Goal: Answer question/provide support

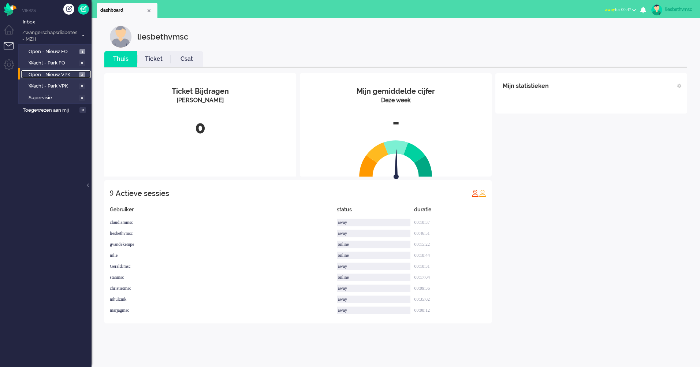
click at [45, 72] on span "Open - Nieuw VPK" at bounding box center [53, 74] width 49 height 7
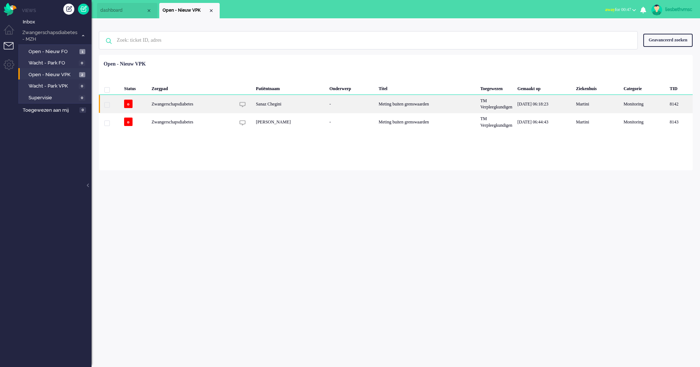
click at [376, 104] on div "Zwangerschapsdiabetes" at bounding box center [427, 104] width 102 height 18
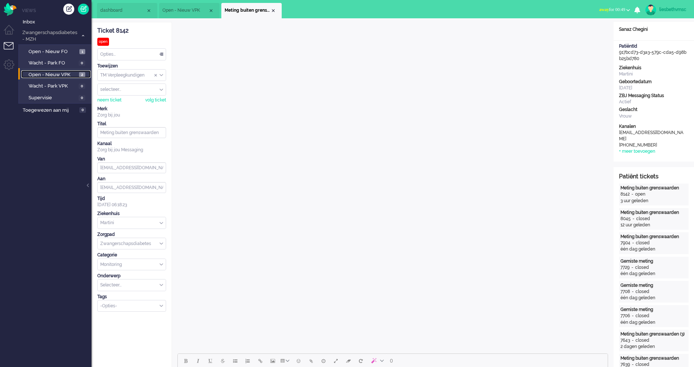
click at [50, 72] on span "Open - Nieuw VPK" at bounding box center [53, 74] width 49 height 7
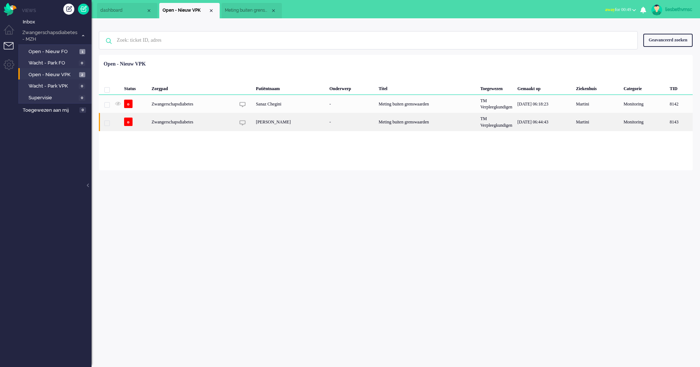
click at [376, 122] on div "Zwangerschapsdiabetes" at bounding box center [427, 122] width 102 height 18
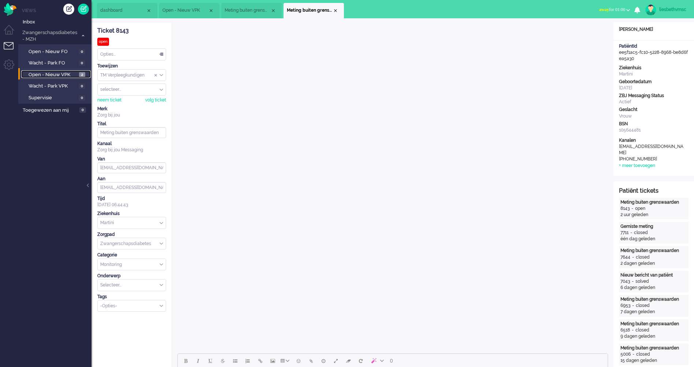
click at [43, 72] on span "Open - Nieuw VPK" at bounding box center [53, 74] width 49 height 7
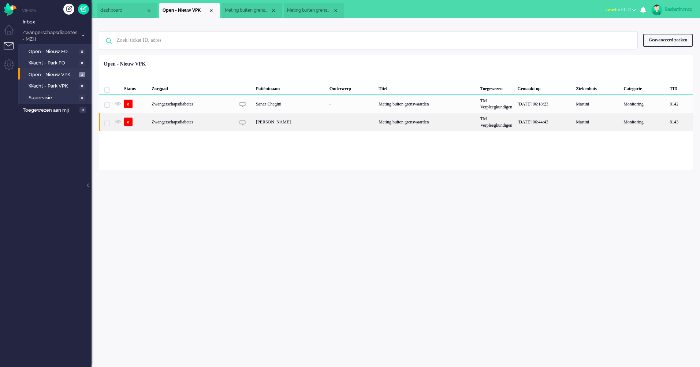
click at [376, 122] on div "Zwangerschapsdiabetes" at bounding box center [427, 122] width 102 height 18
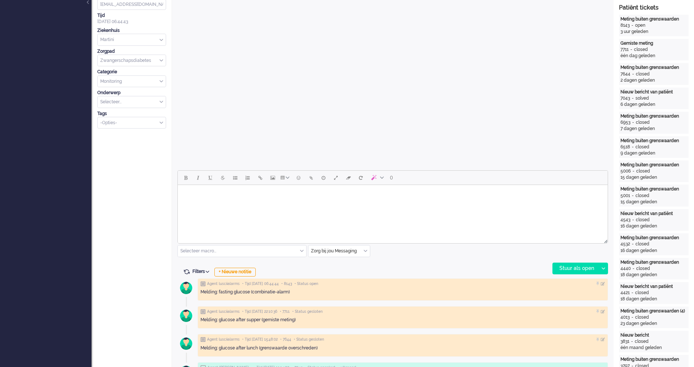
scroll to position [256, 0]
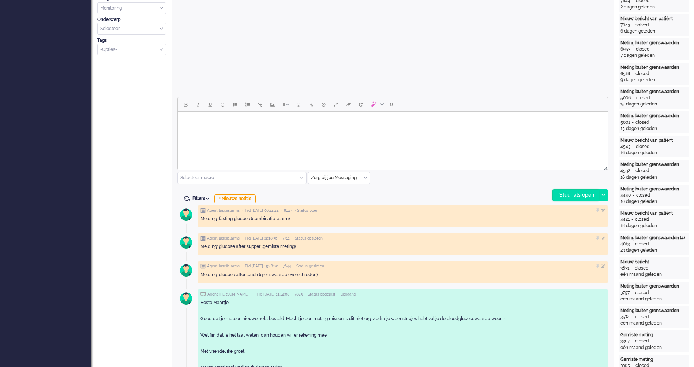
click at [585, 193] on div "Stuur als open" at bounding box center [576, 195] width 46 height 11
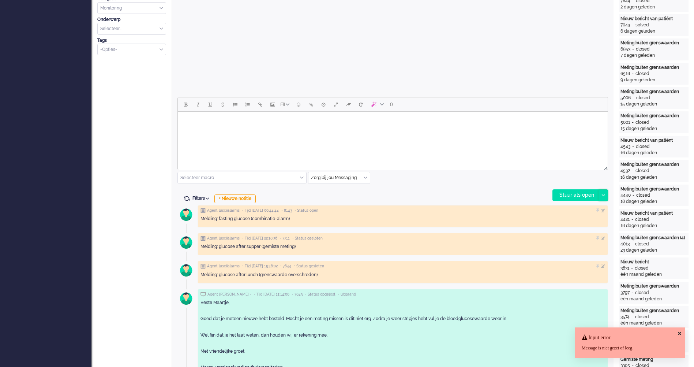
click at [603, 193] on div at bounding box center [603, 195] width 9 height 11
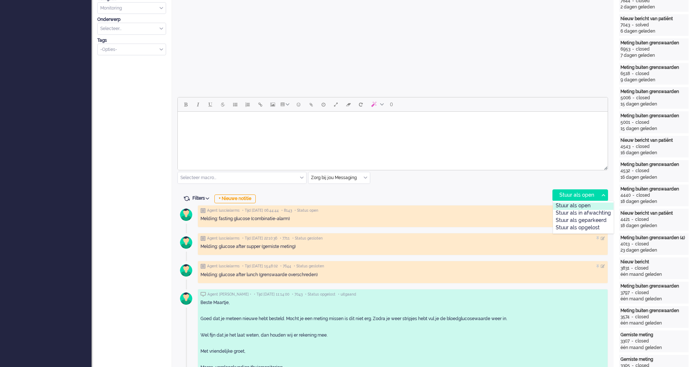
click at [583, 206] on div "Stuur als open" at bounding box center [583, 205] width 60 height 7
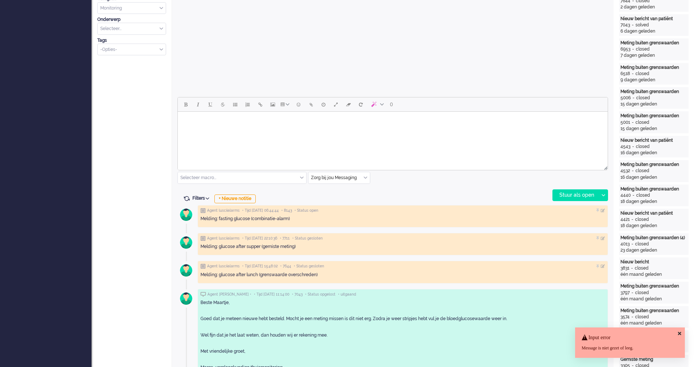
click at [234, 130] on html at bounding box center [393, 121] width 430 height 19
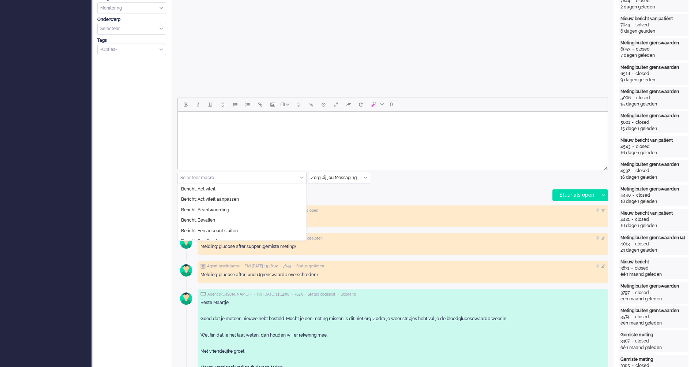
click at [302, 178] on div "Selecteer macro..." at bounding box center [242, 177] width 128 height 11
click at [233, 199] on span "Bericht: Activiteit aanpassen" at bounding box center [210, 199] width 58 height 6
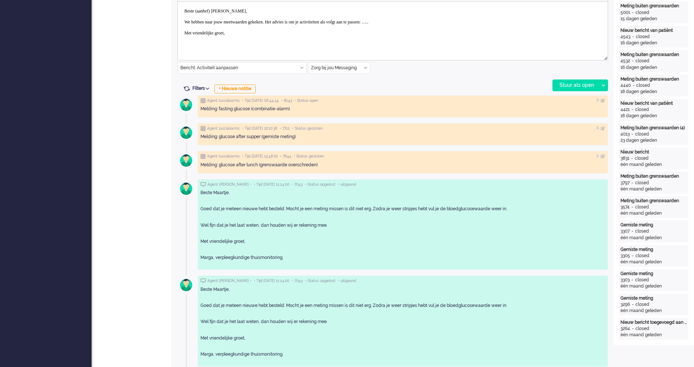
scroll to position [220, 0]
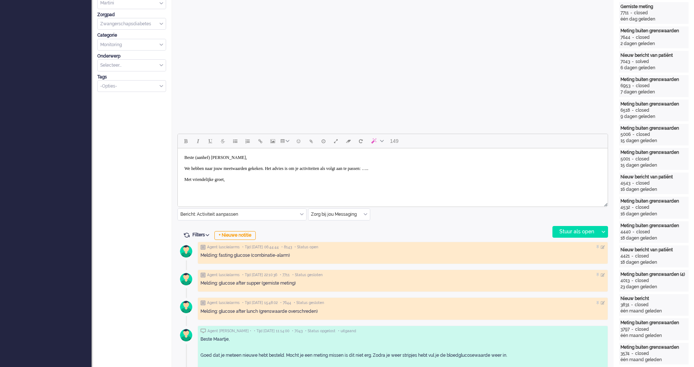
click at [229, 157] on body "Beste (aanhef) [PERSON_NAME], We hebben naar jouw meetwaarden gekeken. Het advi…" at bounding box center [393, 168] width 424 height 35
click at [418, 168] on body "Beste Maartje, We hebben naar jouw meetwaarden gekeken. Het advies is om je act…" at bounding box center [393, 168] width 424 height 35
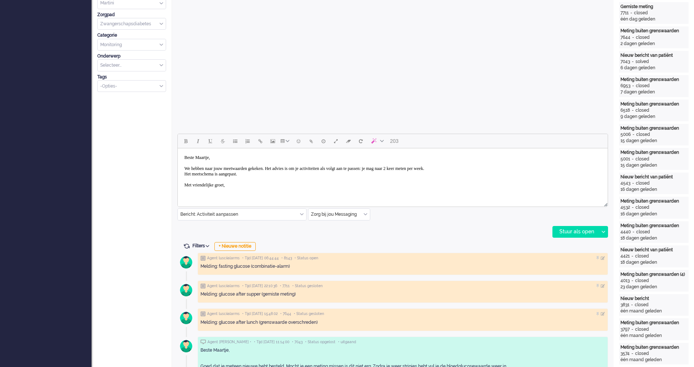
click at [261, 187] on body "Beste Maartje, We hebben naar jouw meetwaarden gekeken. Het advies is om je act…" at bounding box center [393, 171] width 424 height 40
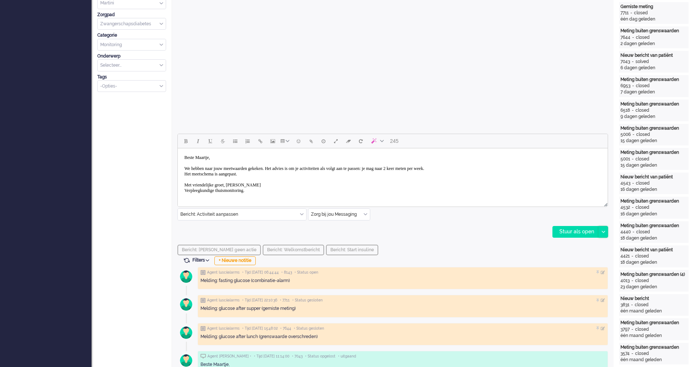
click at [606, 233] on div at bounding box center [603, 231] width 9 height 11
click at [590, 263] on div "Stuur als opgelost" at bounding box center [583, 264] width 60 height 7
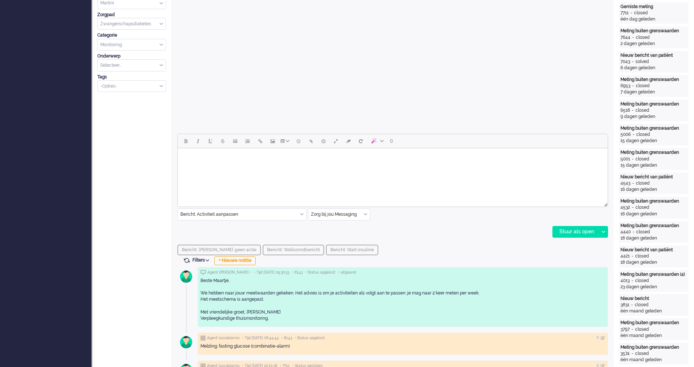
scroll to position [37, 0]
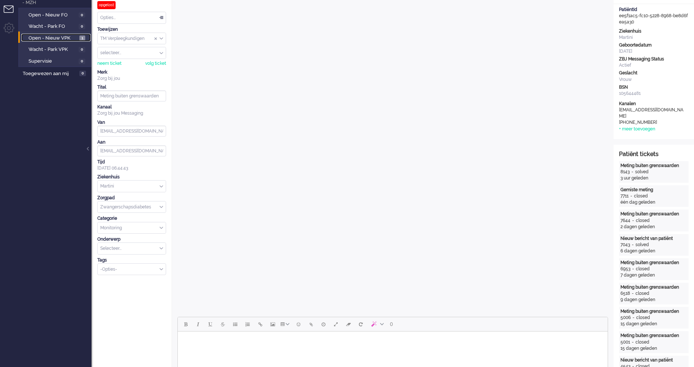
click at [59, 40] on span "Open - Nieuw VPK" at bounding box center [53, 38] width 49 height 7
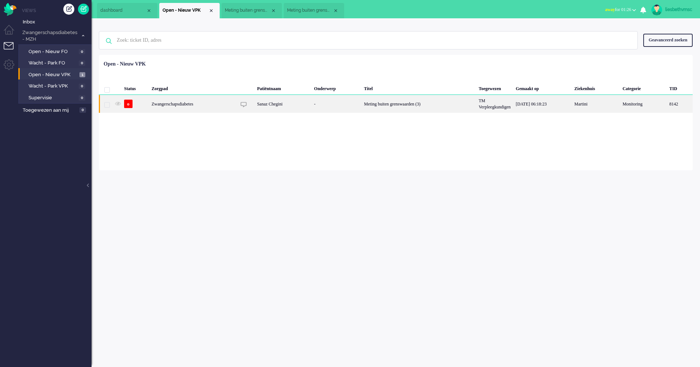
click at [361, 104] on div "Zwangerschapsdiabetes" at bounding box center [418, 104] width 115 height 18
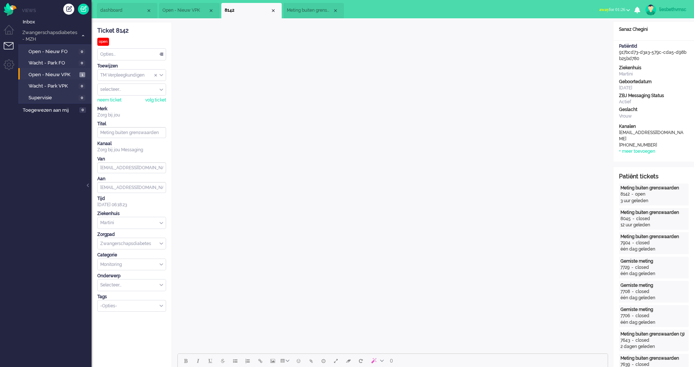
type input "Meting buiten grenswaarden (3)"
click at [41, 77] on span "Open - Nieuw VPK" at bounding box center [53, 74] width 49 height 7
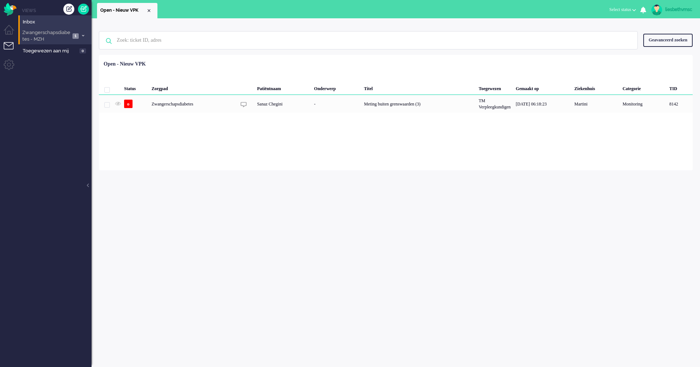
click at [46, 38] on span "Zwangerschapsdiabetes - MZH" at bounding box center [45, 36] width 49 height 14
